Goal: Information Seeking & Learning: Learn about a topic

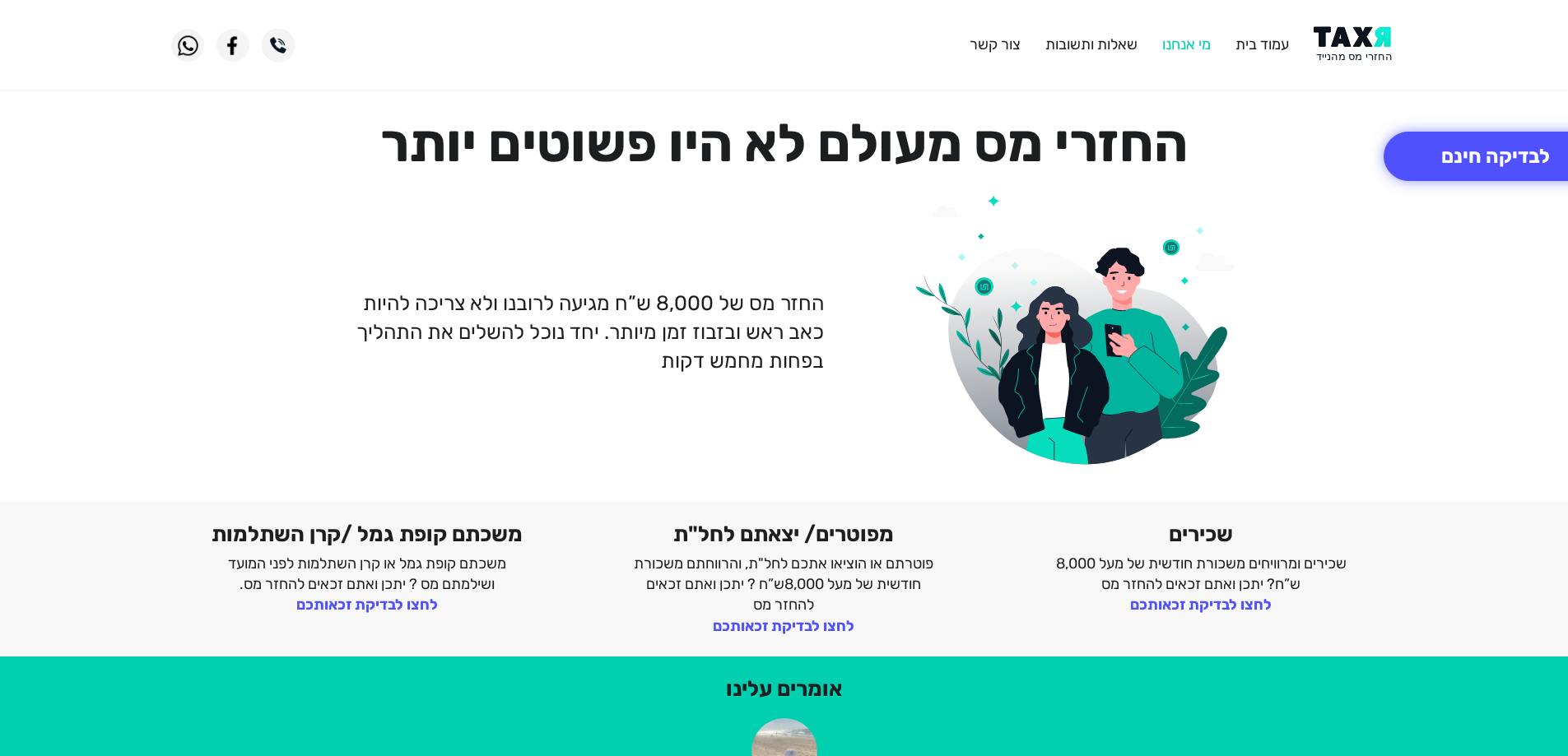
click at [1185, 44] on link "מי אנחנו" at bounding box center [1186, 44] width 49 height 18
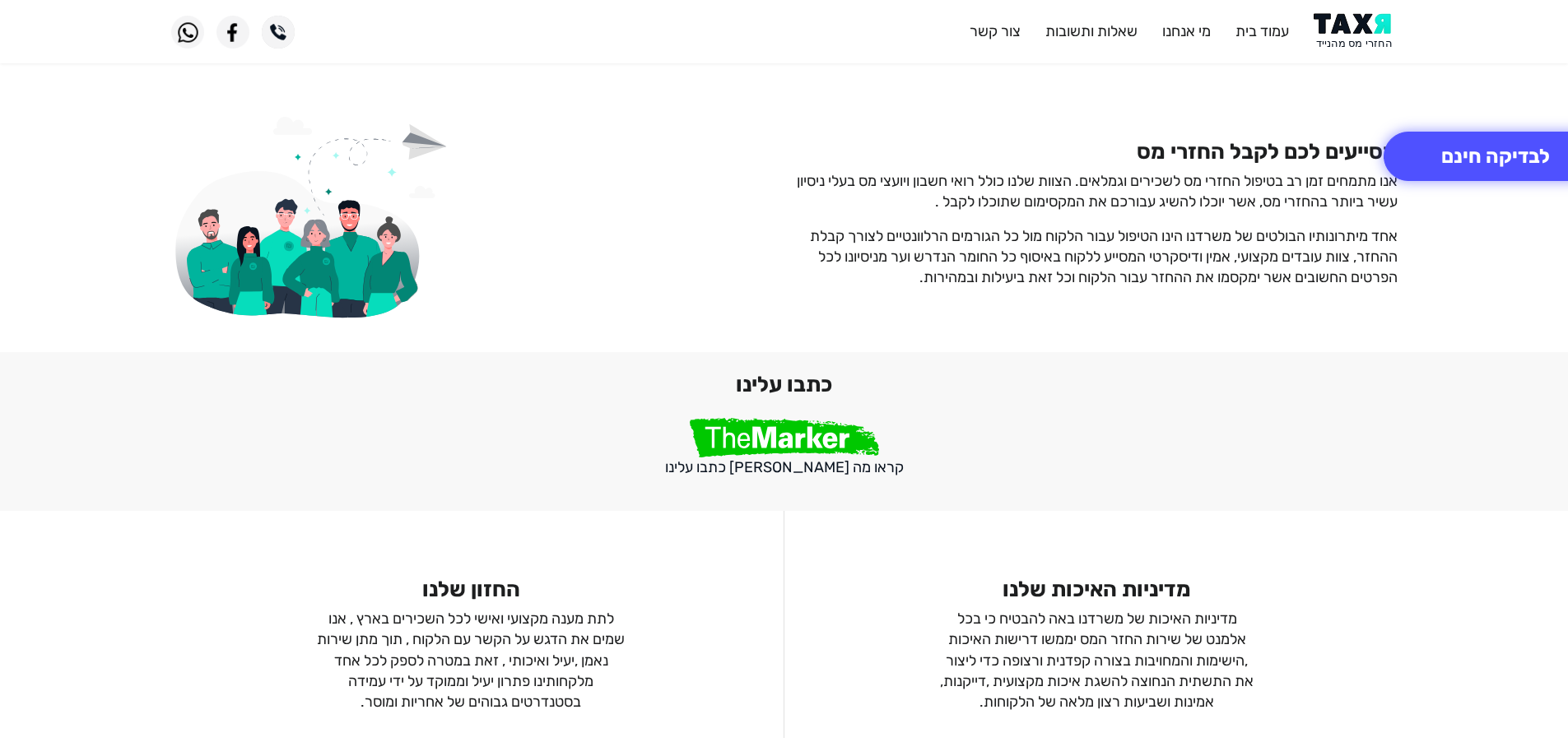
scroll to position [1245, 0]
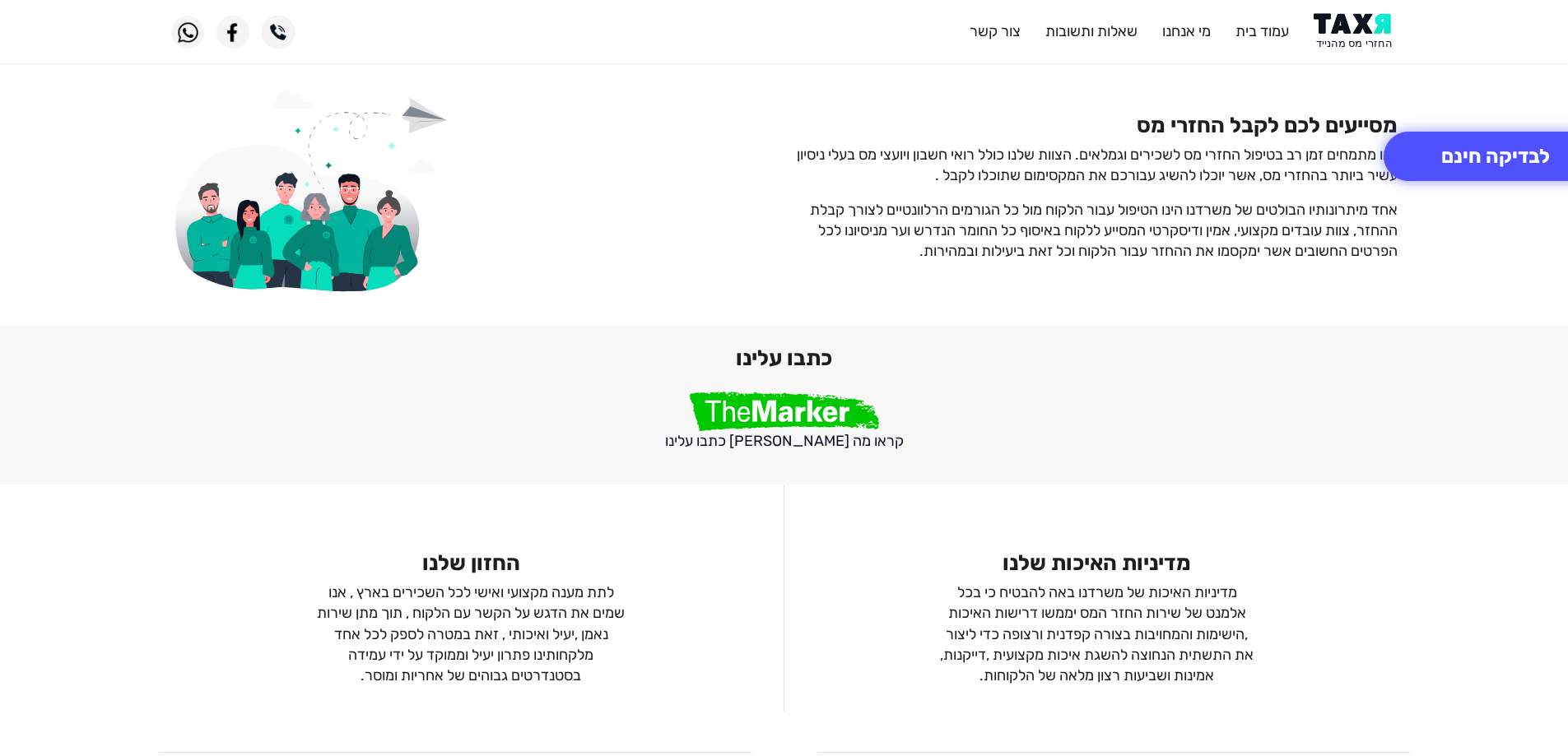
click at [786, 418] on img at bounding box center [784, 411] width 190 height 40
